Goal: Task Accomplishment & Management: Use online tool/utility

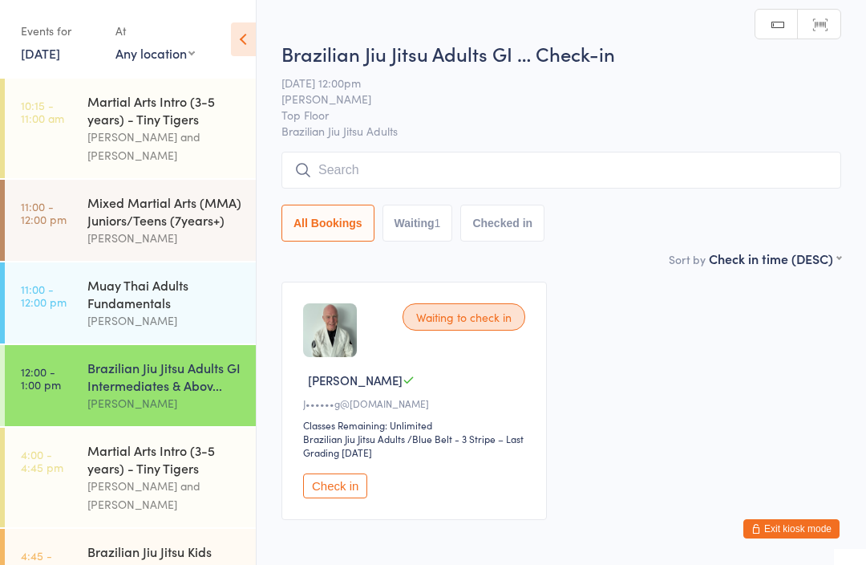
click at [391, 164] on input "search" at bounding box center [562, 170] width 560 height 37
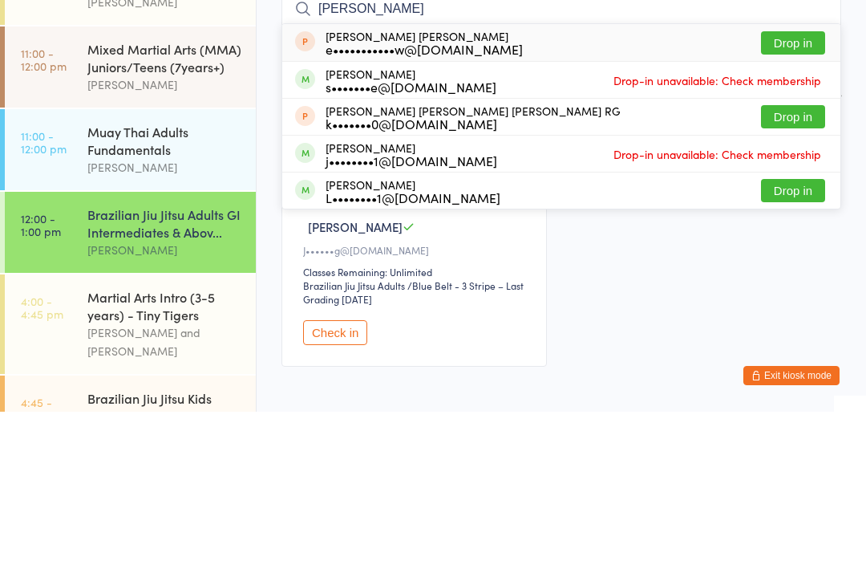
type input "[PERSON_NAME]"
click at [459, 326] on div "[PERSON_NAME] L••••••••1@[DOMAIN_NAME] Drop in" at bounding box center [561, 344] width 558 height 36
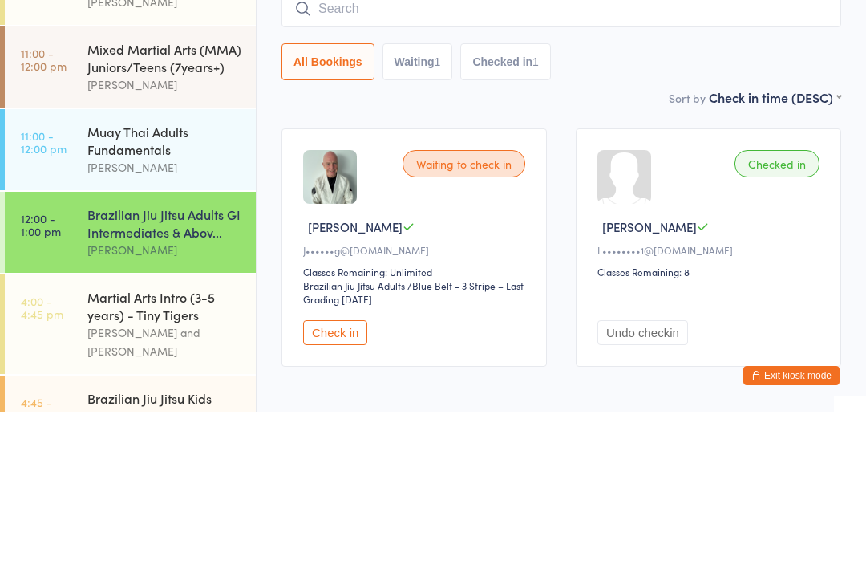
click at [606, 197] on div "All Bookings Waiting 1 Checked in 1" at bounding box center [562, 215] width 560 height 37
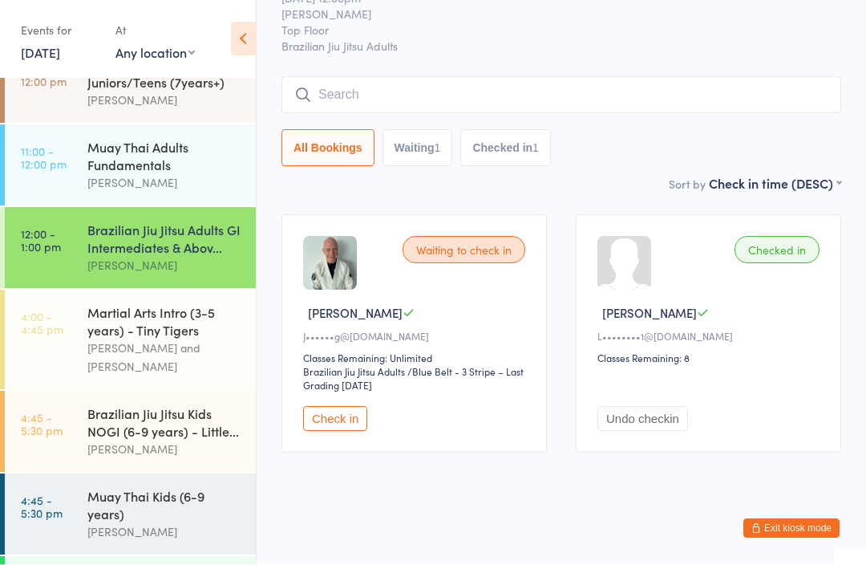
scroll to position [138, 0]
click at [555, 89] on input "search" at bounding box center [562, 95] width 560 height 37
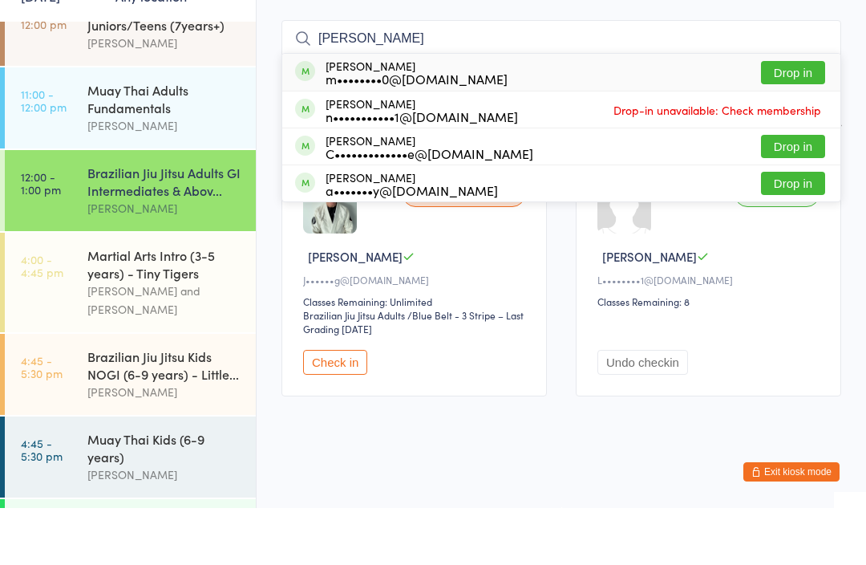
type input "[PERSON_NAME]"
click at [805, 192] on button "Drop in" at bounding box center [793, 203] width 64 height 23
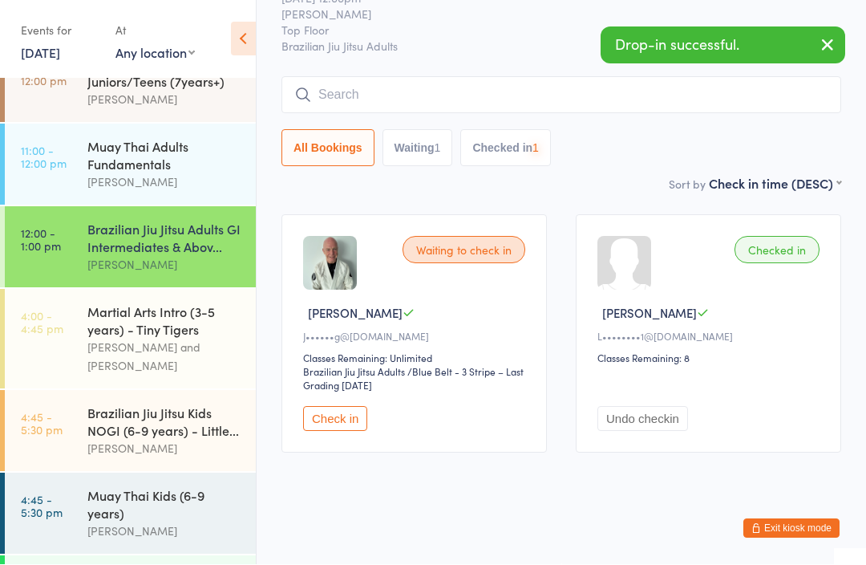
scroll to position [89, 0]
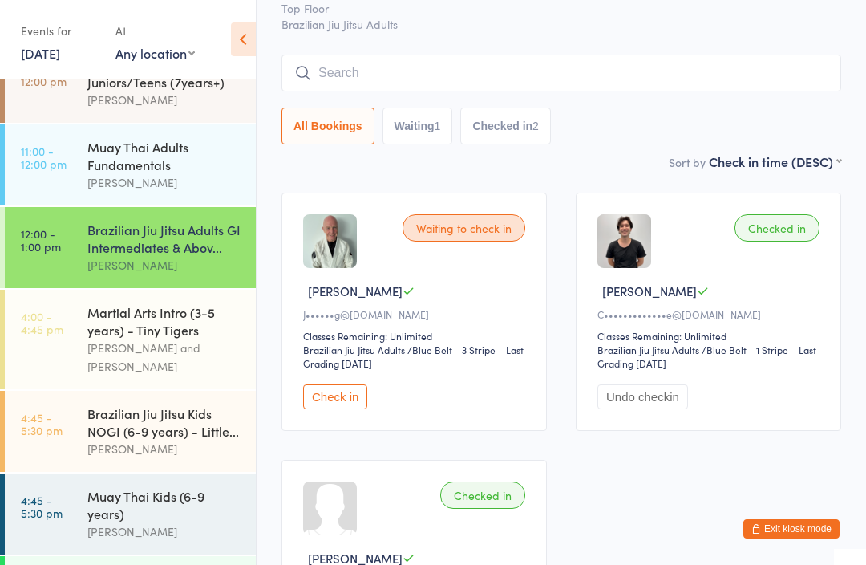
click at [377, 64] on input "search" at bounding box center [562, 73] width 560 height 37
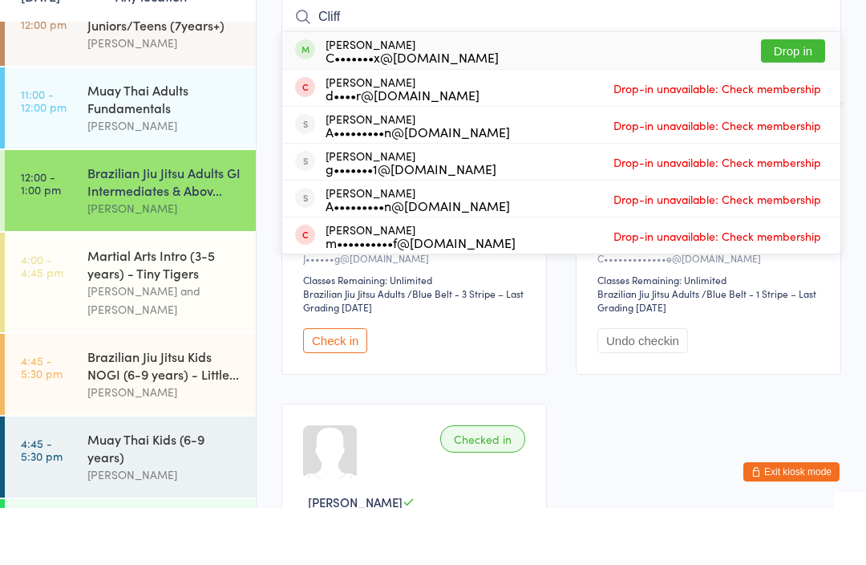
type input "Cliff"
click at [808, 96] on button "Drop in" at bounding box center [793, 107] width 64 height 23
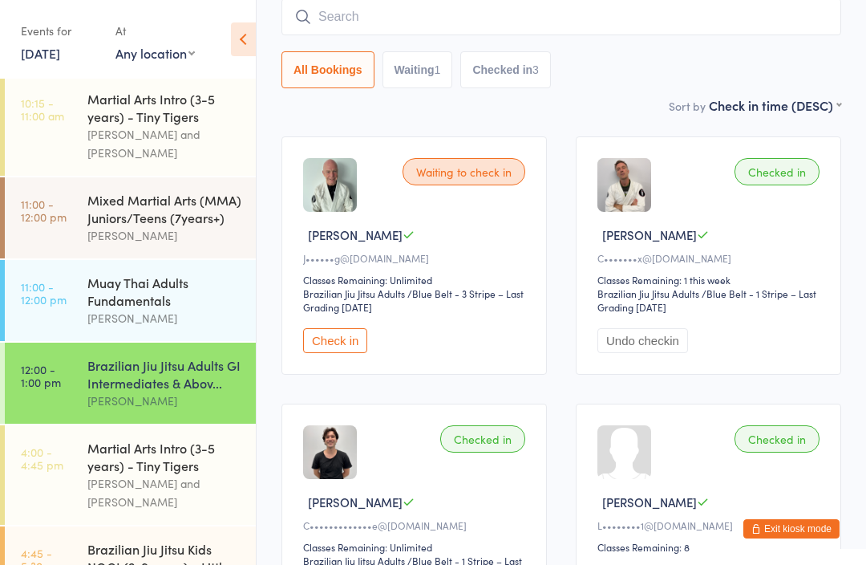
scroll to position [5, 0]
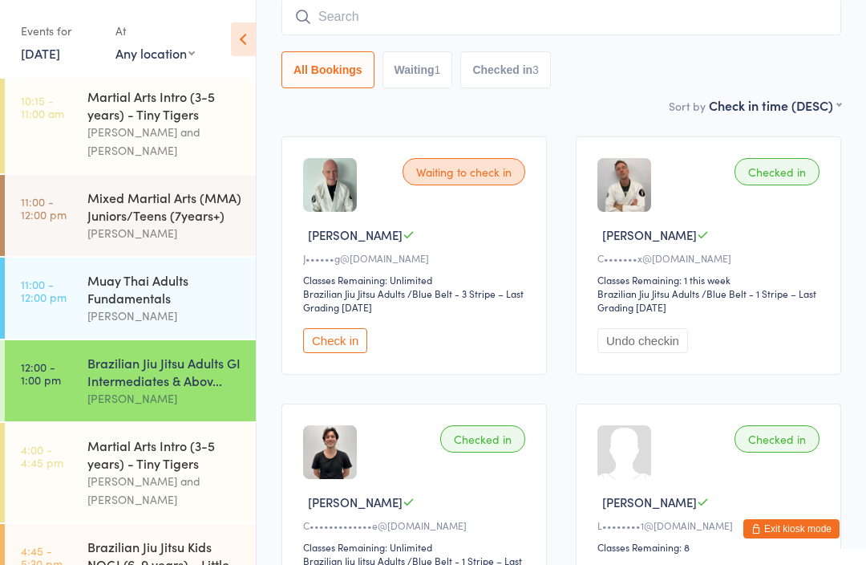
click at [151, 211] on div "Mixed Martial Arts (MMA) Juniors/Teens (7years+)" at bounding box center [164, 206] width 155 height 35
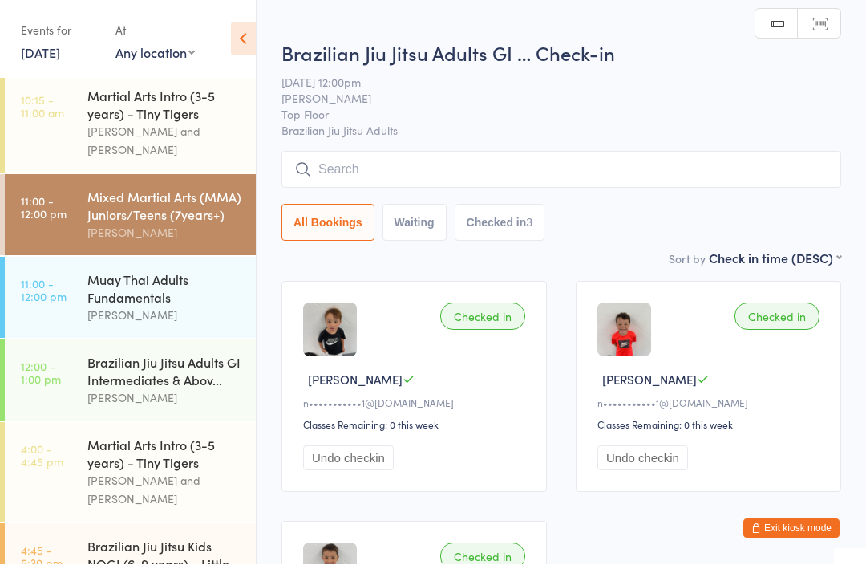
scroll to position [1, 0]
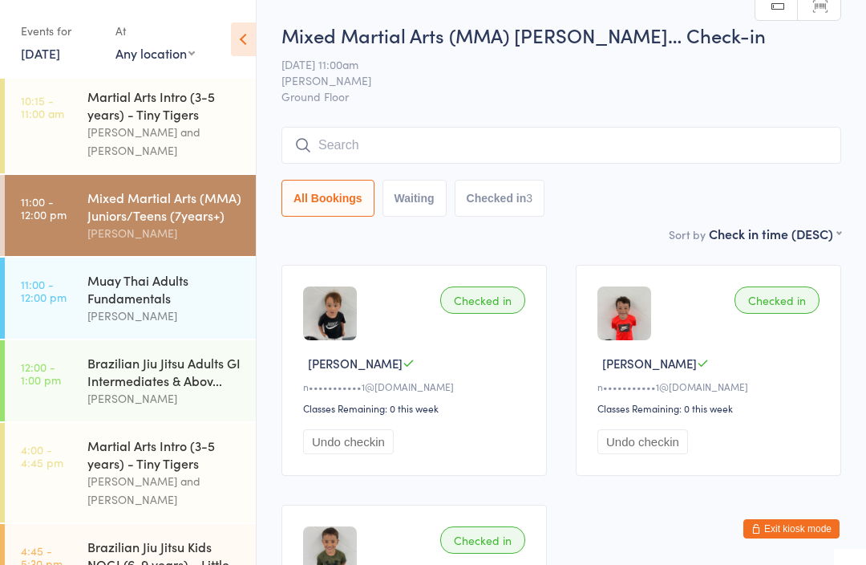
click at [117, 463] on div "Martial Arts Intro (3-5 years) - Tiny Tigers" at bounding box center [164, 453] width 155 height 35
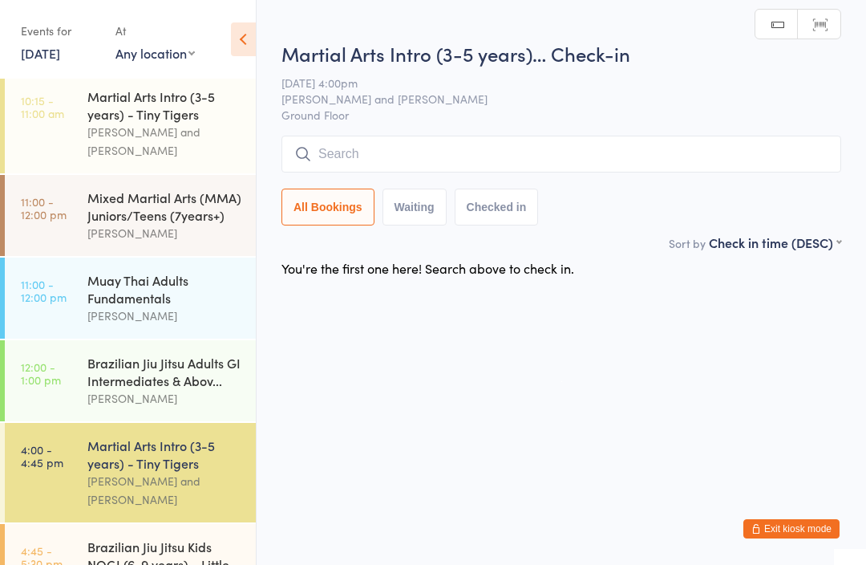
click at [121, 363] on div "Brazilian Jiu Jitsu Adults GI Intermediates & Abov..." at bounding box center [164, 371] width 155 height 35
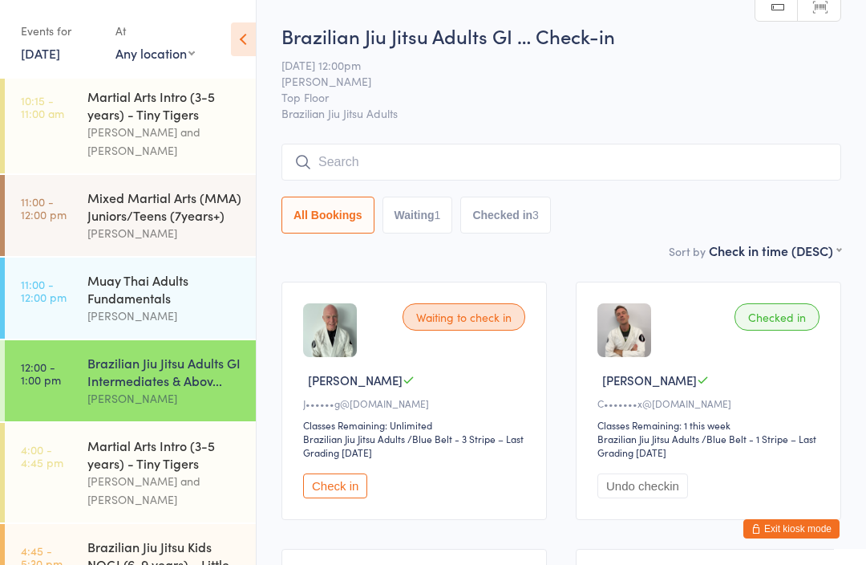
click at [328, 160] on input "search" at bounding box center [562, 162] width 560 height 37
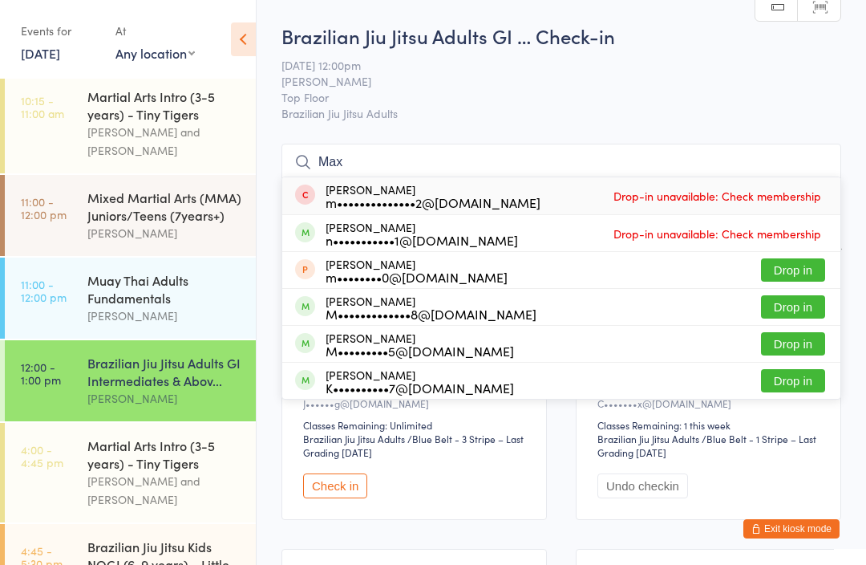
click at [338, 165] on input "Max" at bounding box center [562, 162] width 560 height 37
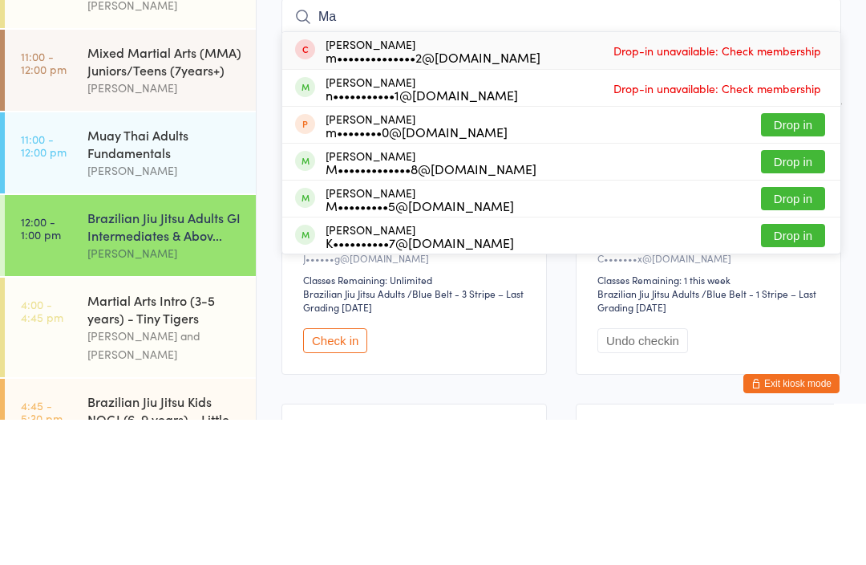
type input "M"
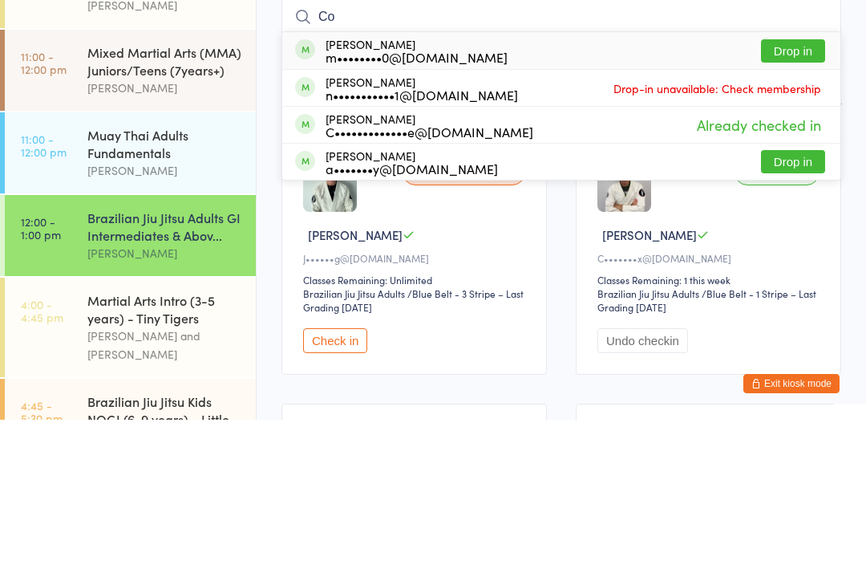
type input "C"
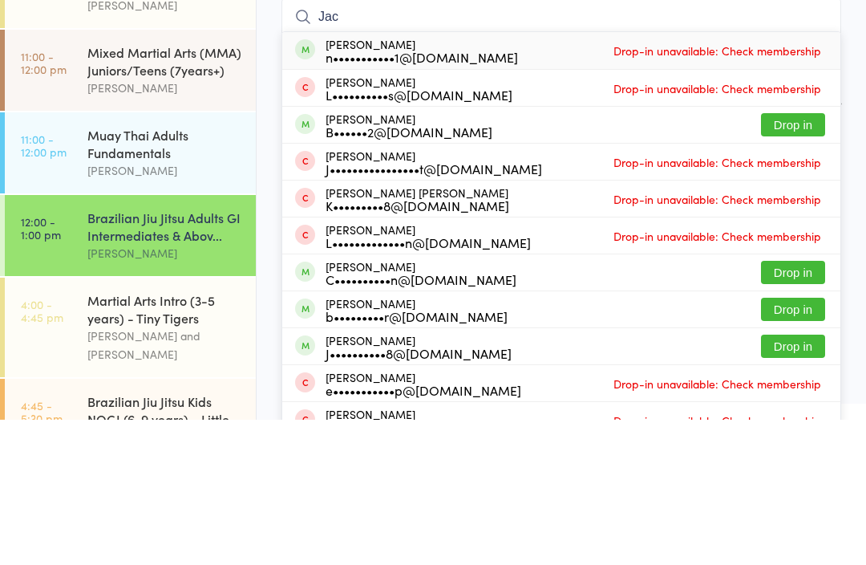
type input "Jack"
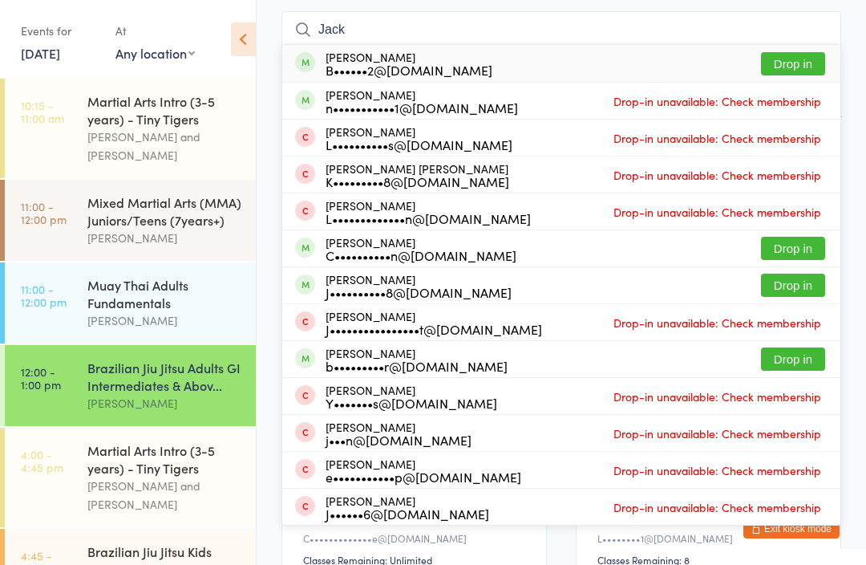
scroll to position [117, 0]
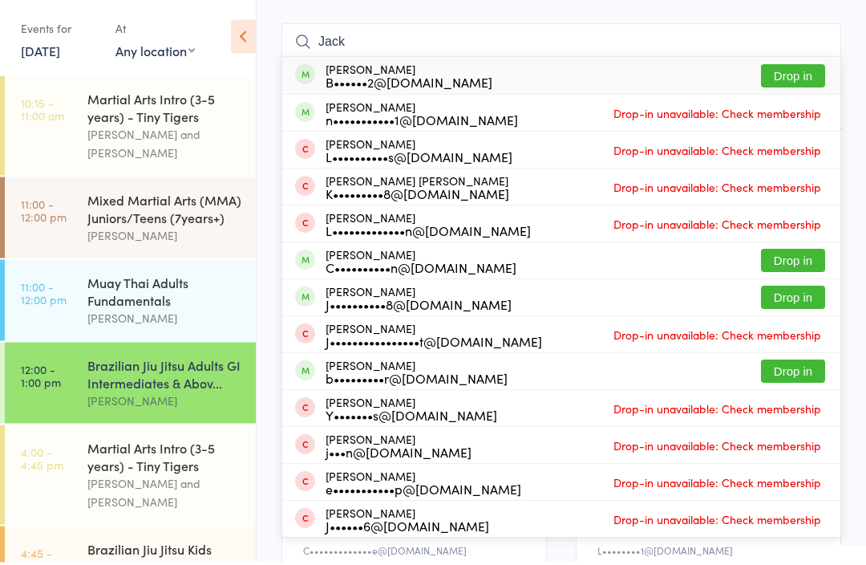
click at [148, 123] on div "Martial Arts Intro (3-5 years) - Tiny Tigers" at bounding box center [164, 109] width 155 height 35
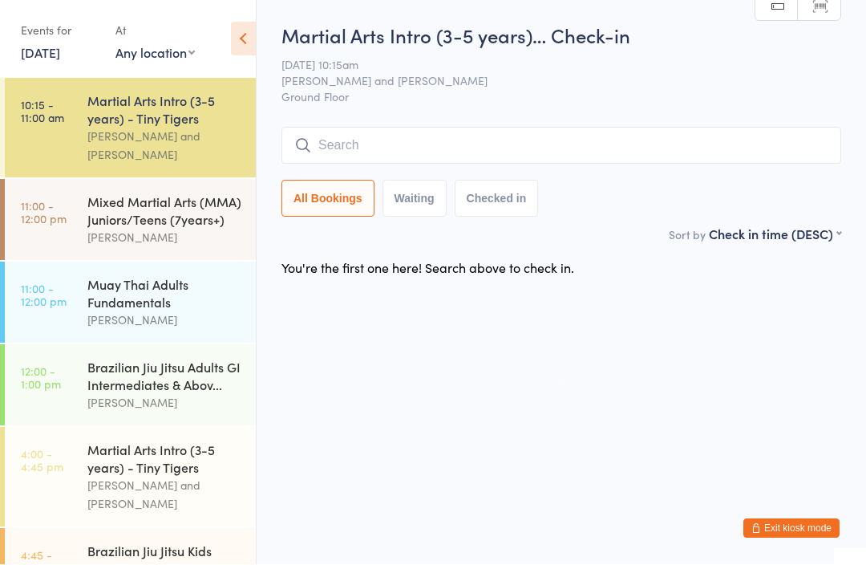
click at [180, 204] on div "Mixed Martial Arts (MMA) Juniors/Teens (7years+)" at bounding box center [164, 210] width 155 height 35
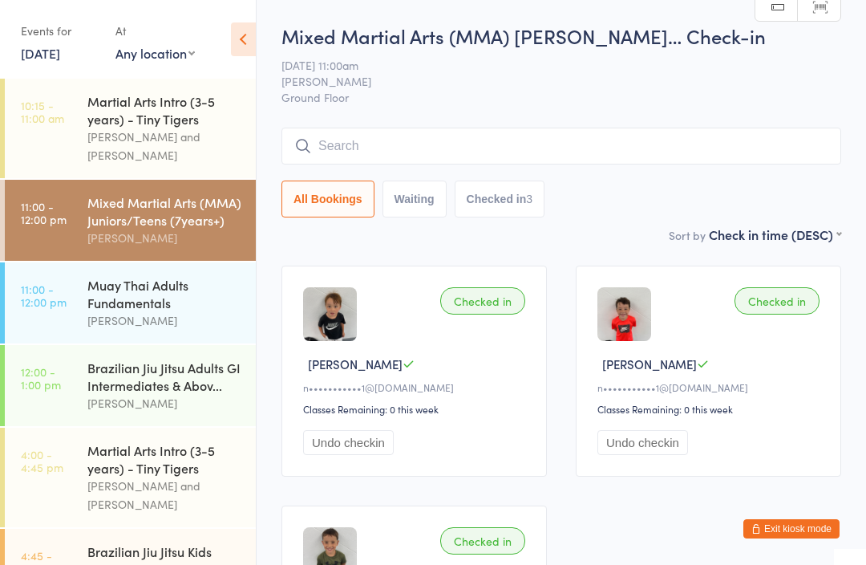
click at [117, 111] on div "Martial Arts Intro (3-5 years) - Tiny Tigers" at bounding box center [164, 109] width 155 height 35
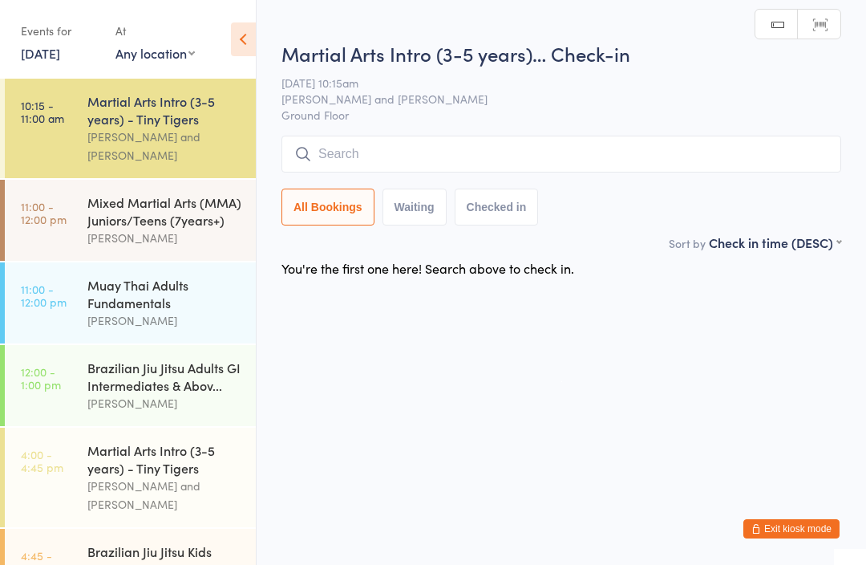
click at [419, 211] on button "Waiting" at bounding box center [415, 207] width 64 height 37
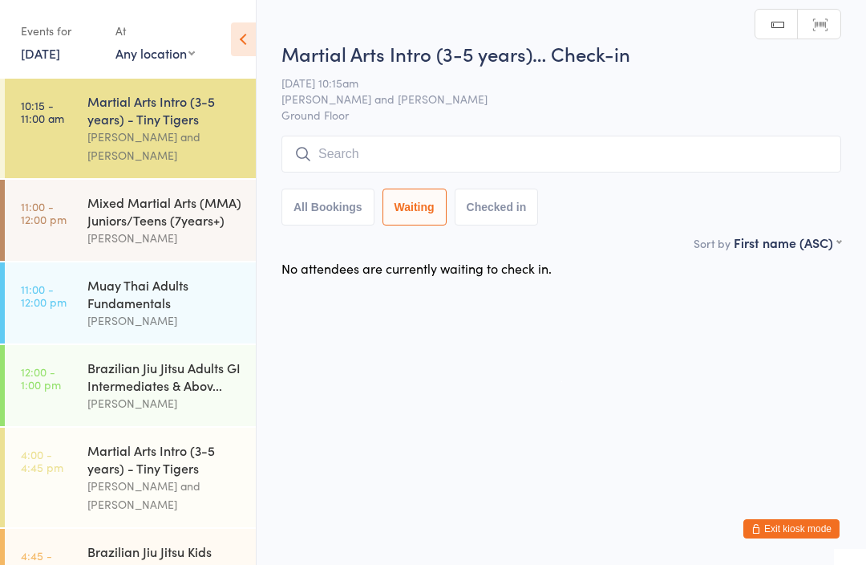
click at [503, 213] on button "Checked in" at bounding box center [497, 207] width 84 height 37
select select "5"
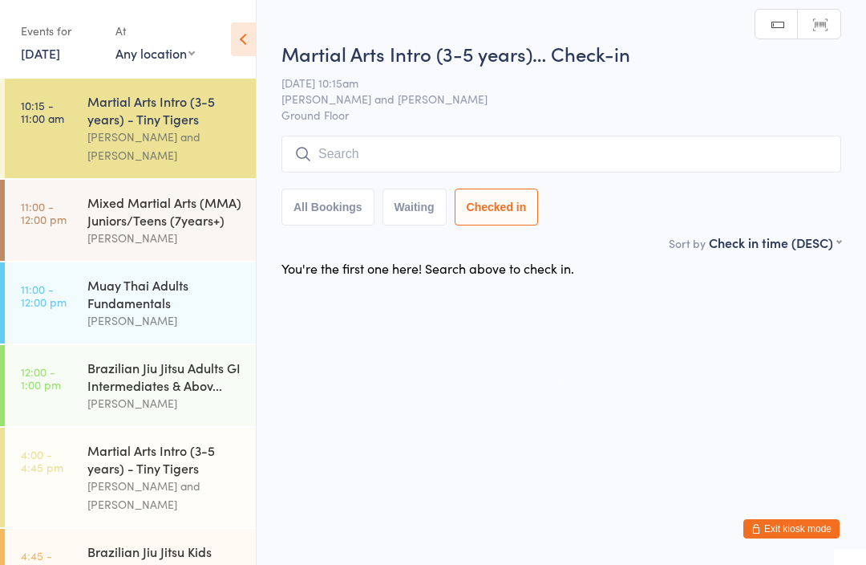
click at [335, 222] on button "All Bookings" at bounding box center [328, 207] width 93 height 37
